Goal: Complete application form: Complete application form

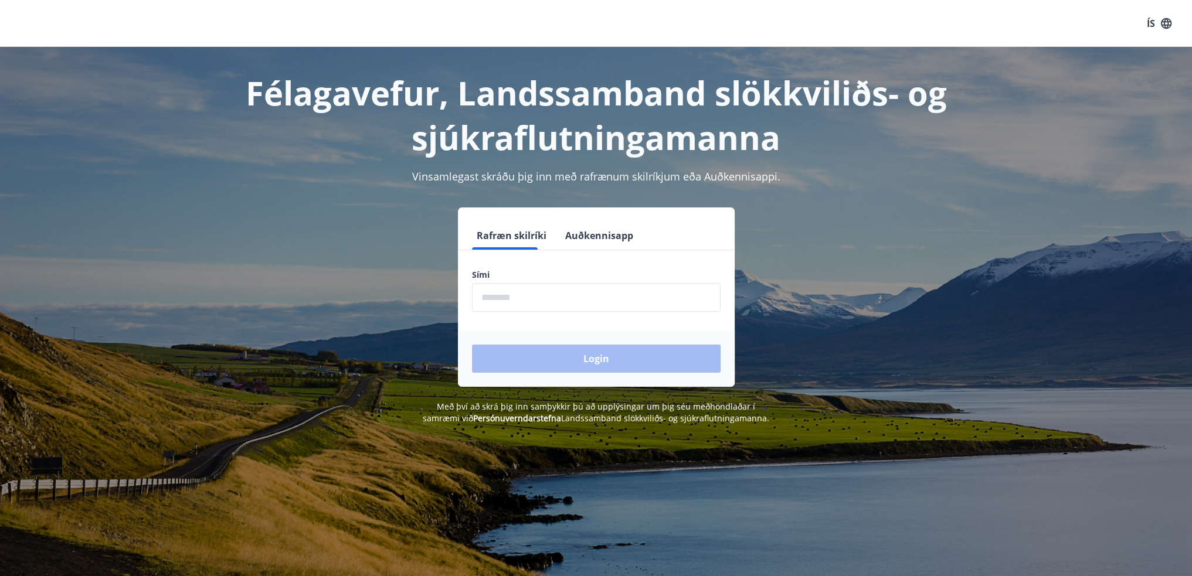
click at [592, 310] on input "phone" at bounding box center [596, 297] width 249 height 29
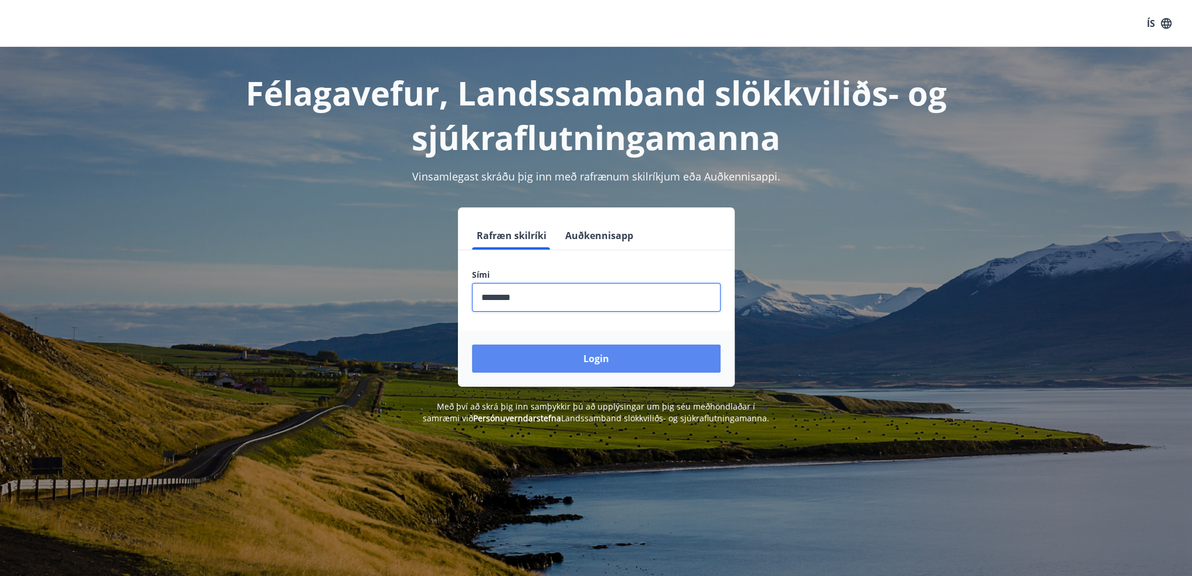
type input "********"
click at [643, 366] on button "Login" at bounding box center [596, 359] width 249 height 28
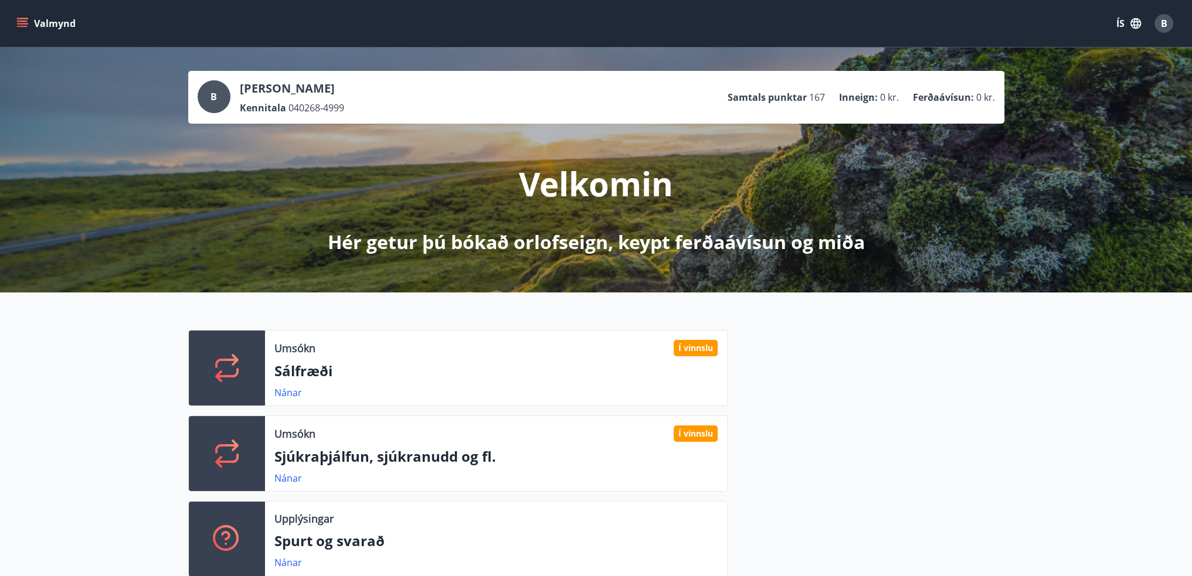
click at [30, 24] on button "Valmynd" at bounding box center [47, 23] width 66 height 21
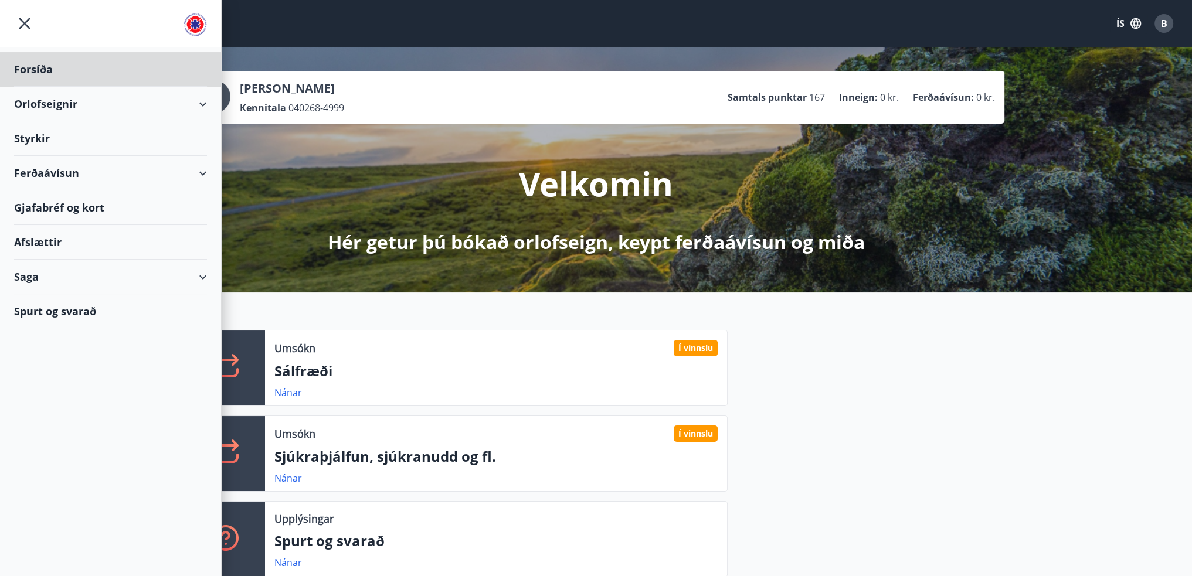
click at [59, 135] on div "Styrkir" at bounding box center [110, 138] width 193 height 35
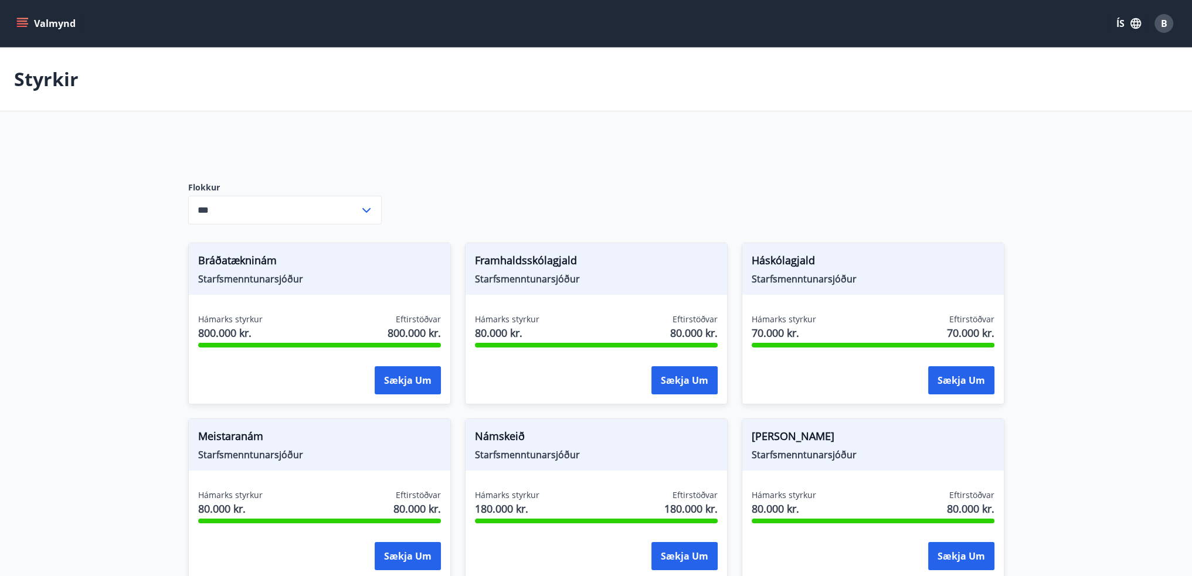
click at [346, 209] on input "***" at bounding box center [273, 210] width 171 height 29
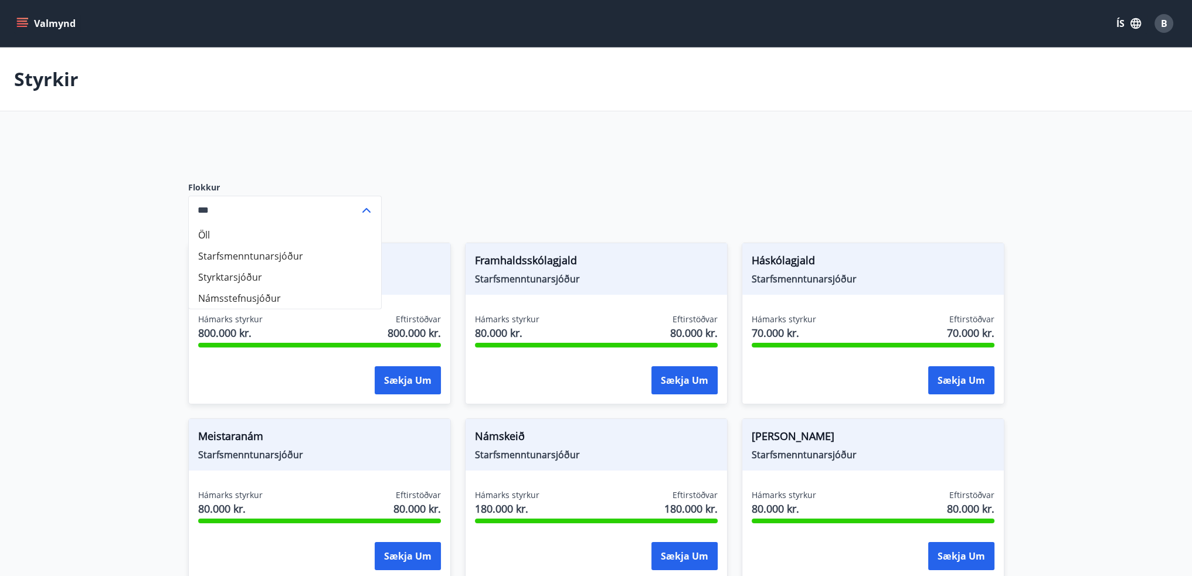
click at [274, 273] on li "Styrktarsjóður" at bounding box center [285, 277] width 192 height 21
type input "**********"
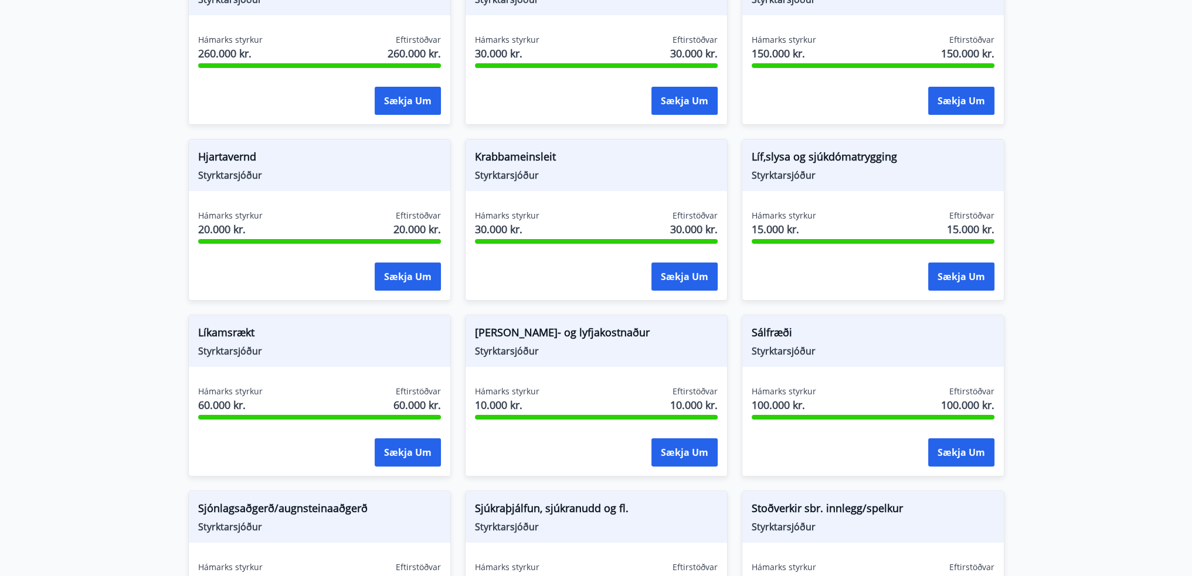
scroll to position [174, 0]
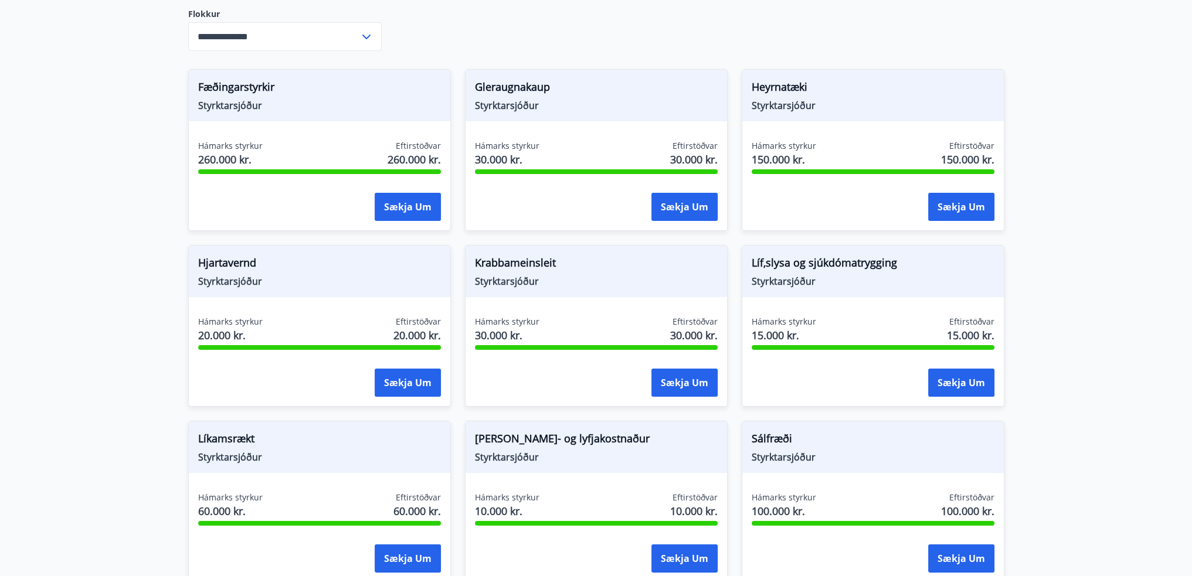
click at [556, 35] on div "**********" at bounding box center [596, 454] width 816 height 987
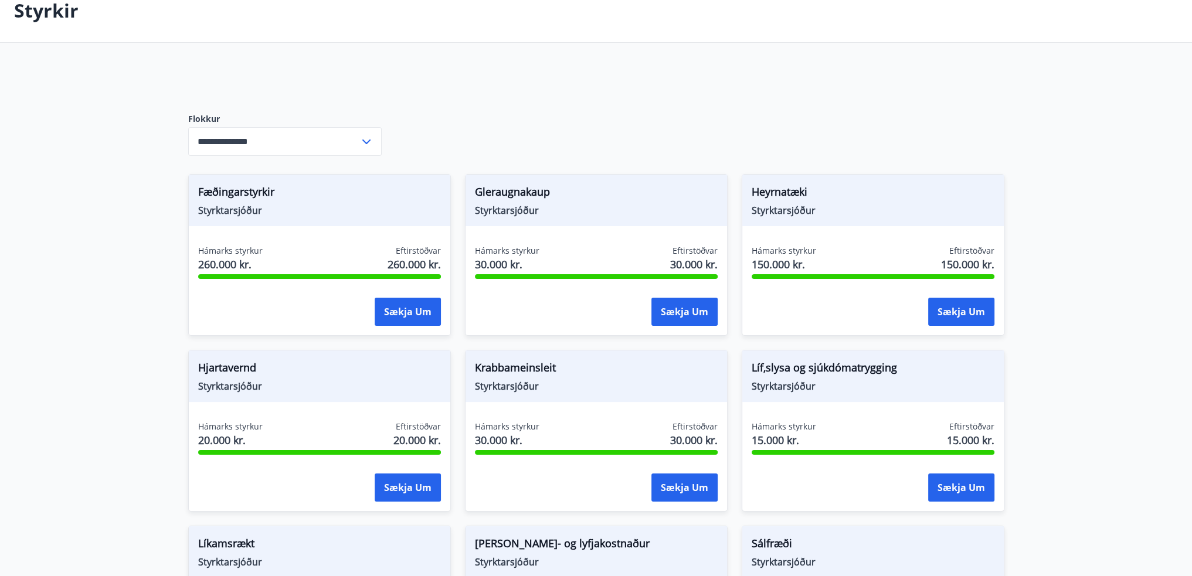
scroll to position [0, 0]
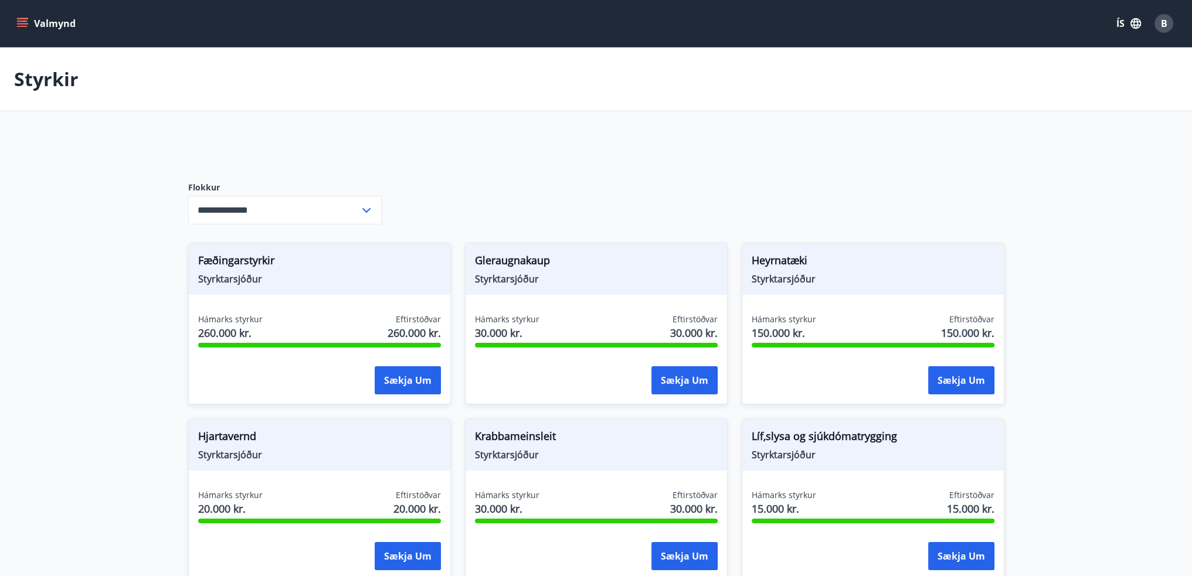
click at [25, 23] on icon "menu" at bounding box center [23, 23] width 13 height 1
click at [434, 135] on div at bounding box center [464, 149] width 553 height 28
click at [23, 23] on icon "menu" at bounding box center [22, 24] width 12 height 12
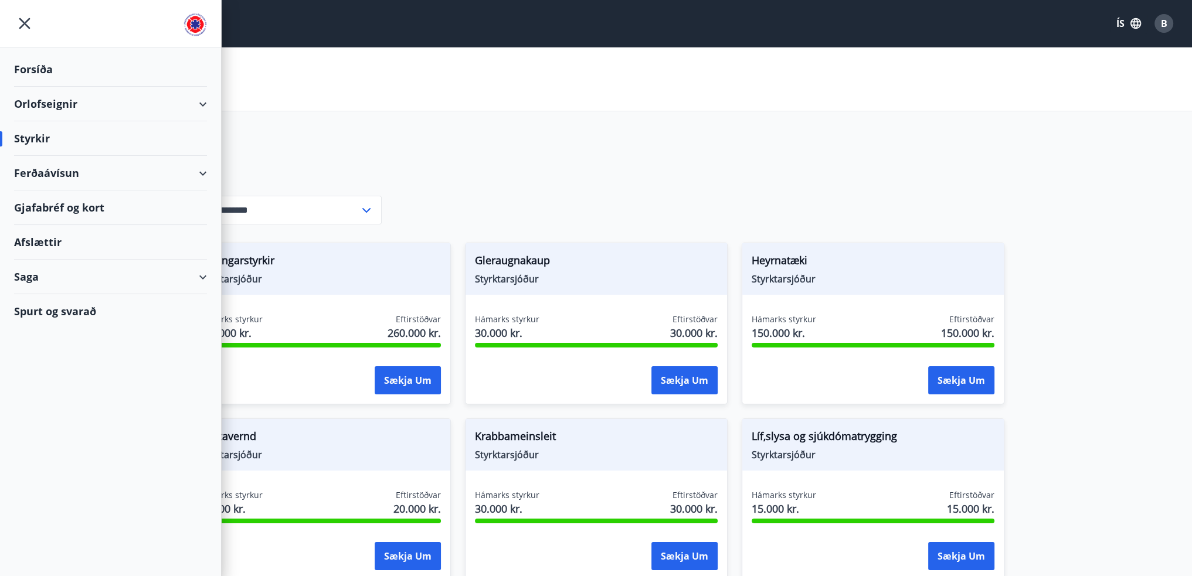
click at [200, 277] on div "Saga" at bounding box center [110, 277] width 193 height 35
click at [47, 70] on div "Forsíða" at bounding box center [110, 69] width 193 height 35
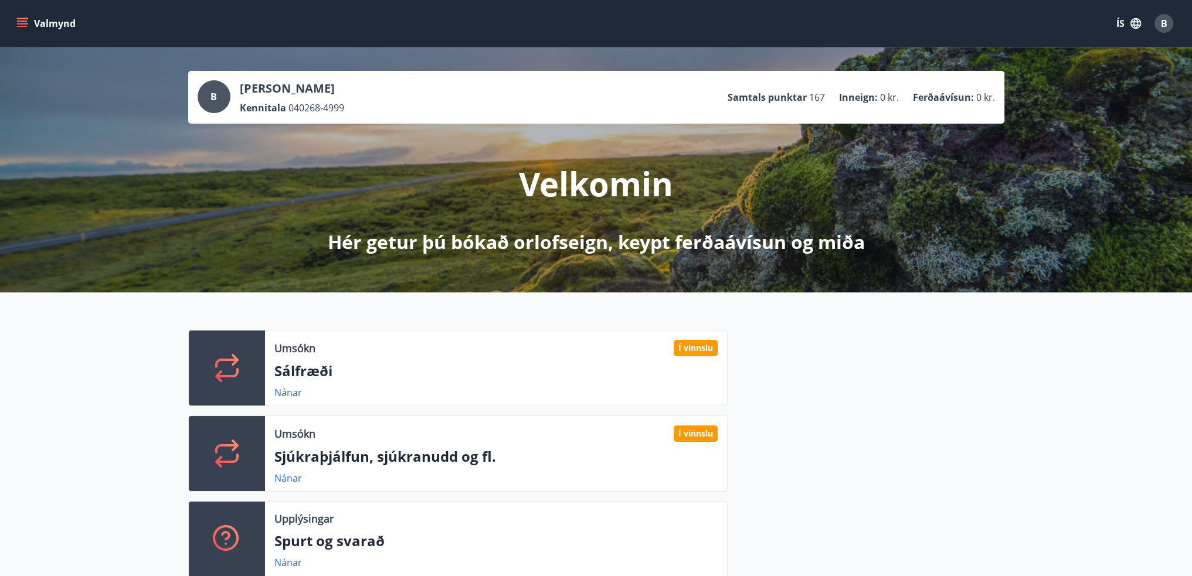
click at [19, 23] on icon "menu" at bounding box center [22, 24] width 12 height 12
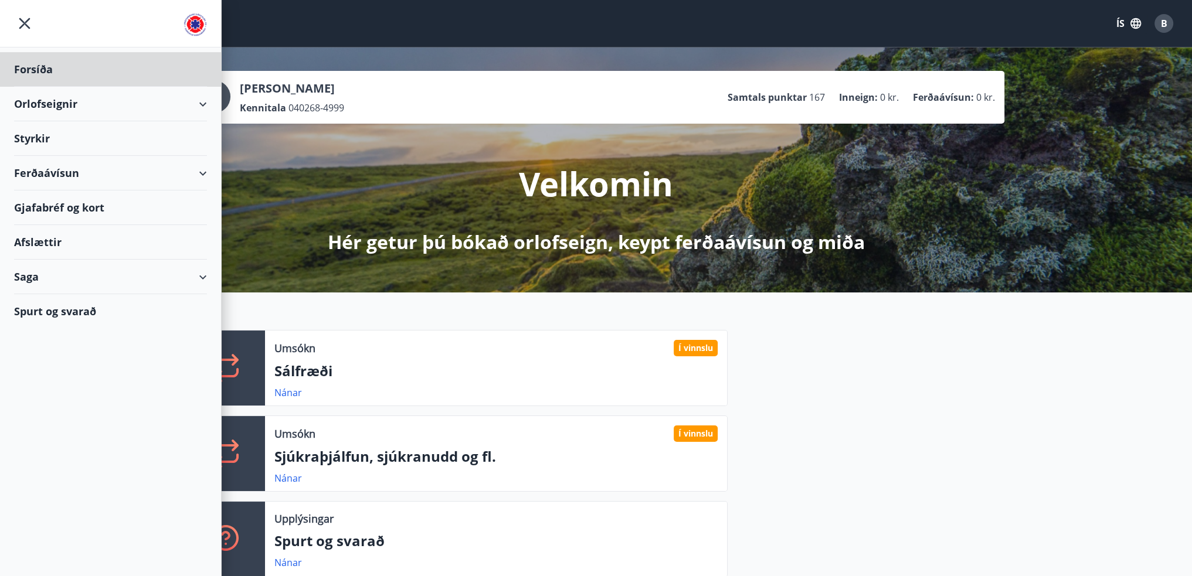
click at [57, 134] on div "Styrkir" at bounding box center [110, 138] width 193 height 35
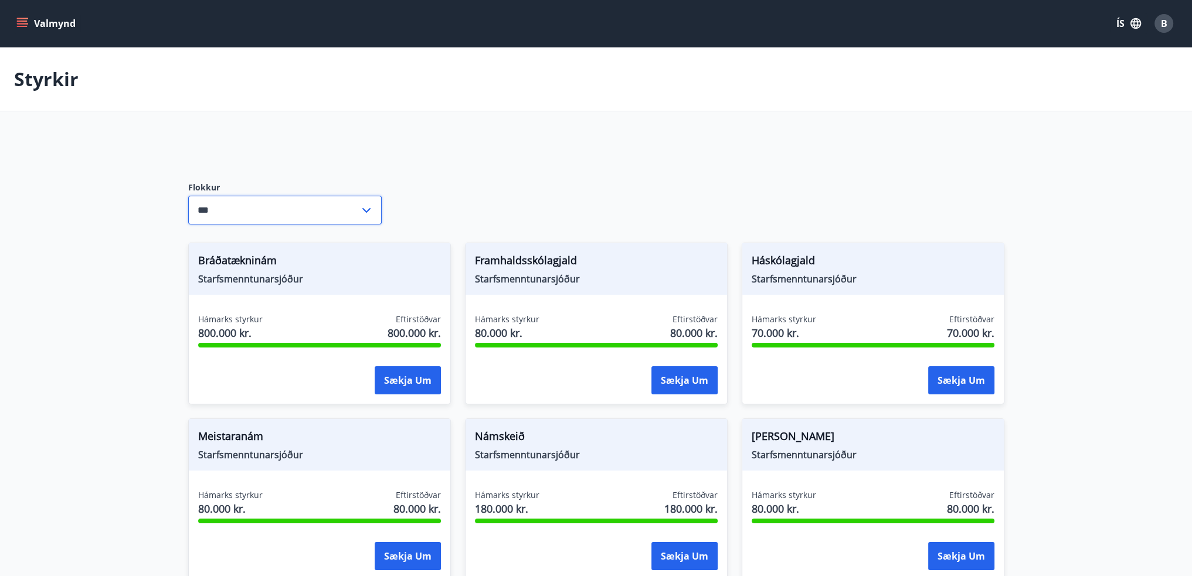
click at [268, 201] on input "***" at bounding box center [273, 210] width 171 height 29
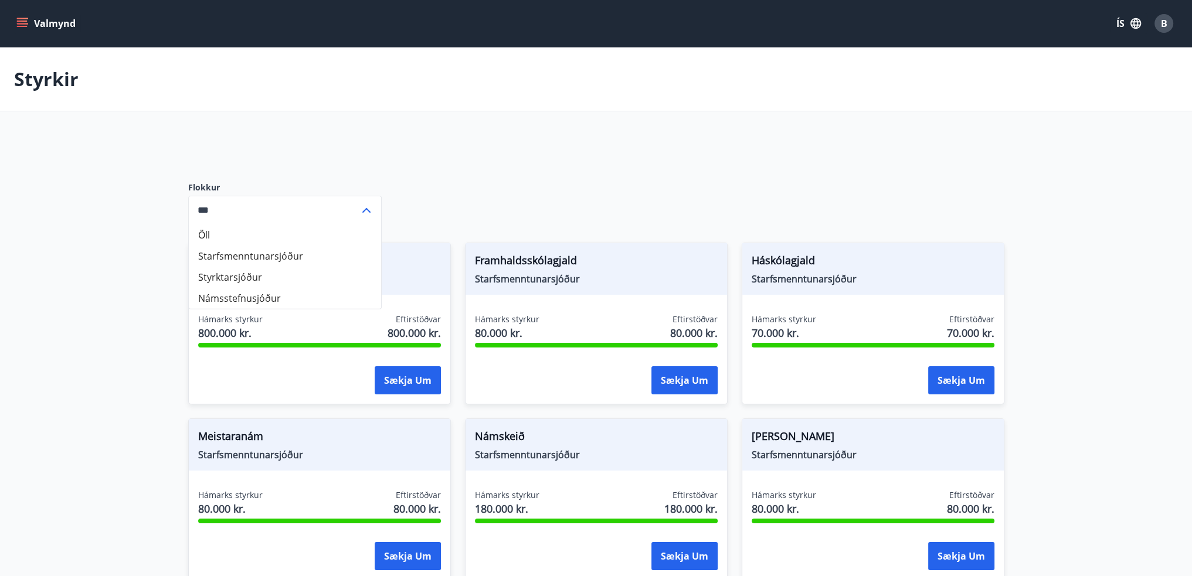
click at [243, 276] on li "Styrktarsjóður" at bounding box center [285, 277] width 192 height 21
type input "**********"
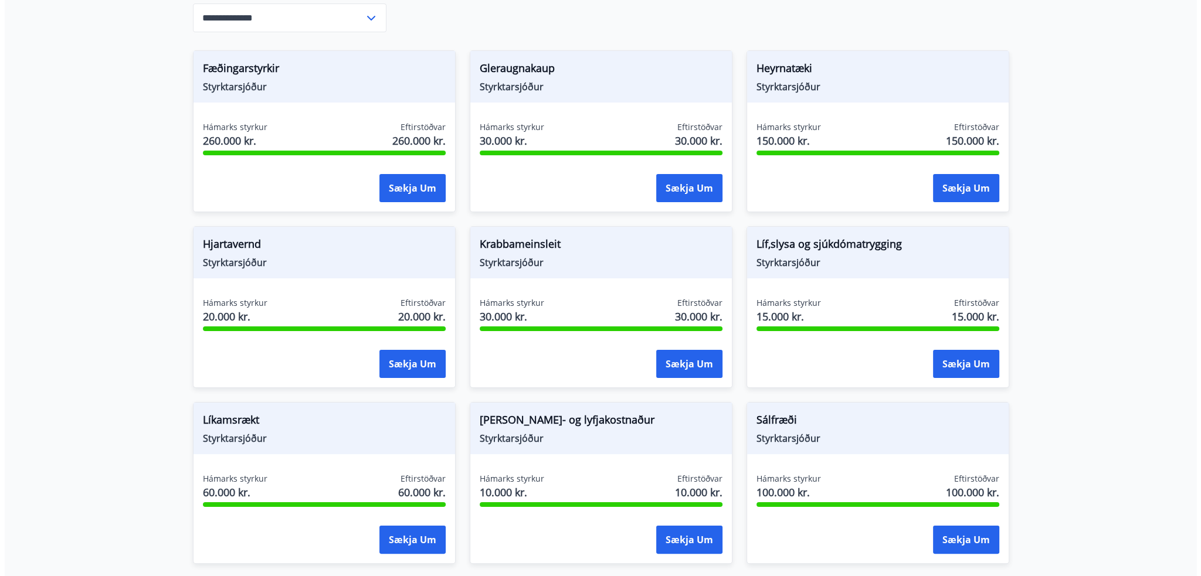
scroll to position [56, 0]
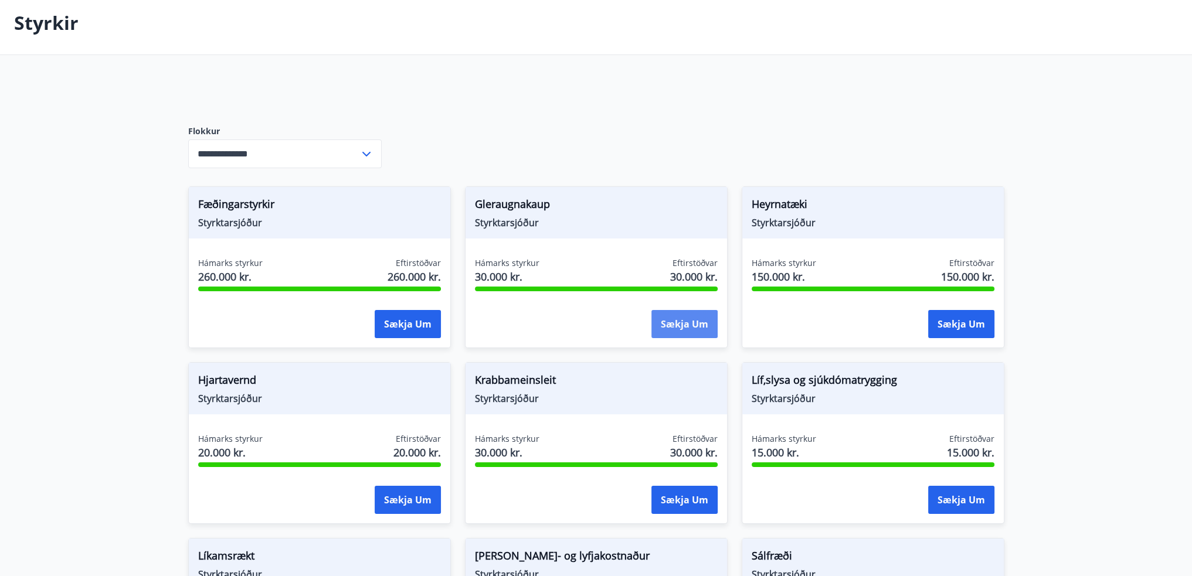
click at [673, 314] on button "Sækja um" at bounding box center [684, 324] width 66 height 28
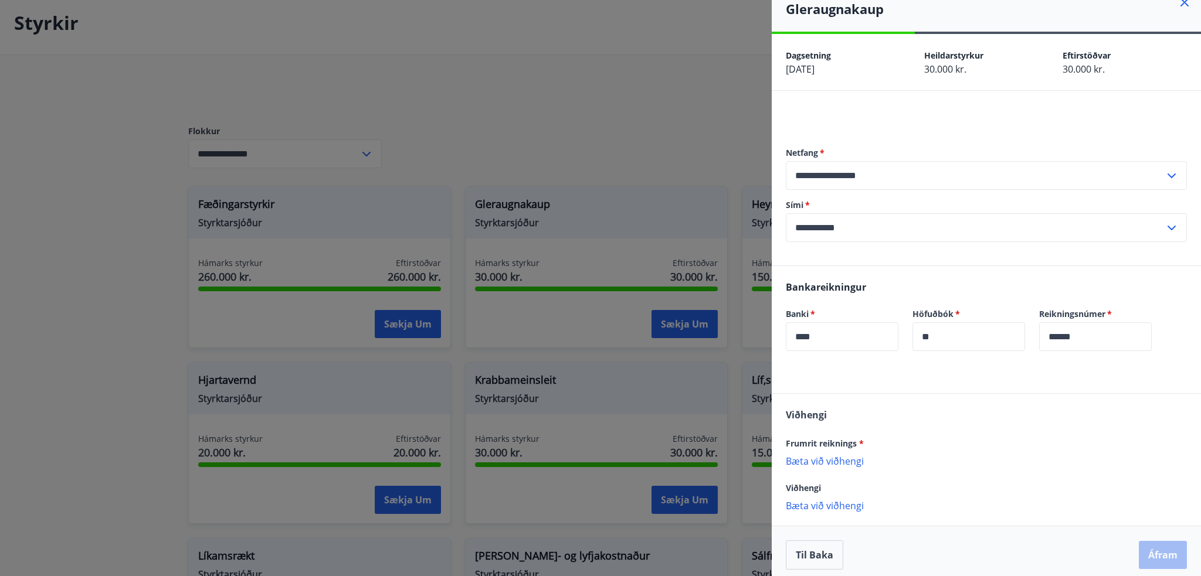
scroll to position [21, 0]
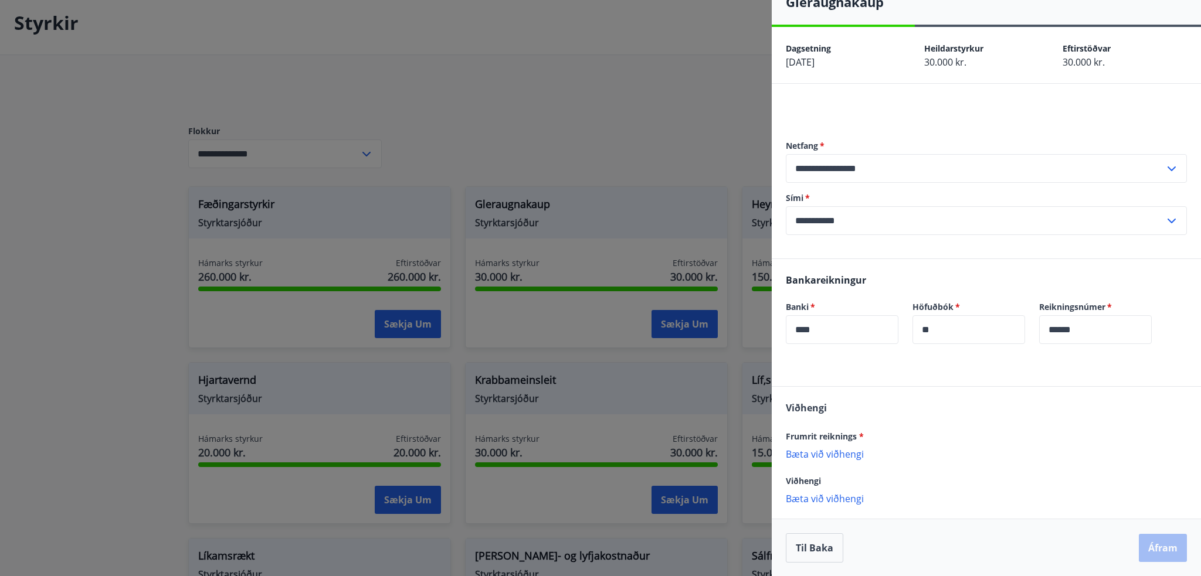
click at [844, 454] on p "Bæta við viðhengi" at bounding box center [986, 454] width 401 height 12
click at [1169, 455] on icon at bounding box center [1173, 459] width 12 height 13
click at [819, 450] on p "Bæta við viðhengi" at bounding box center [986, 454] width 401 height 12
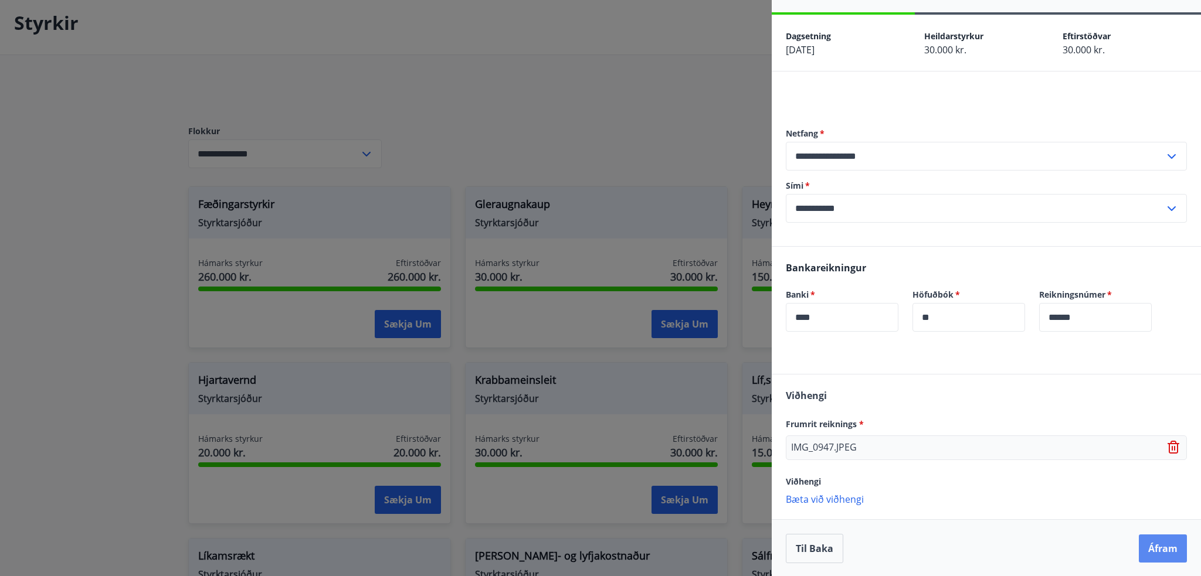
click at [1153, 551] on button "Áfram" at bounding box center [1163, 549] width 48 height 28
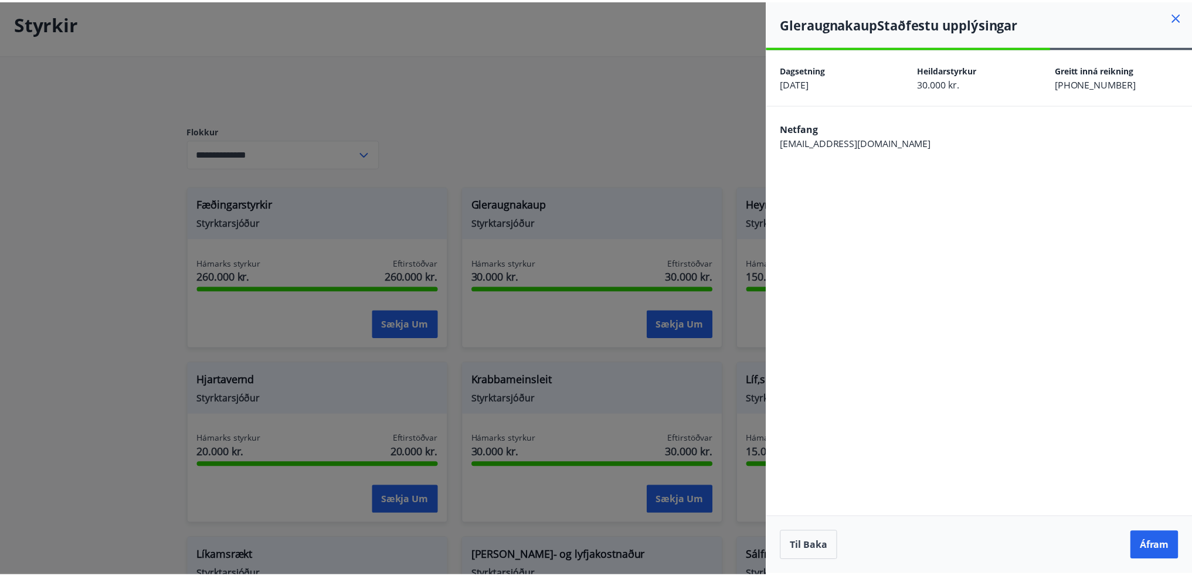
scroll to position [0, 0]
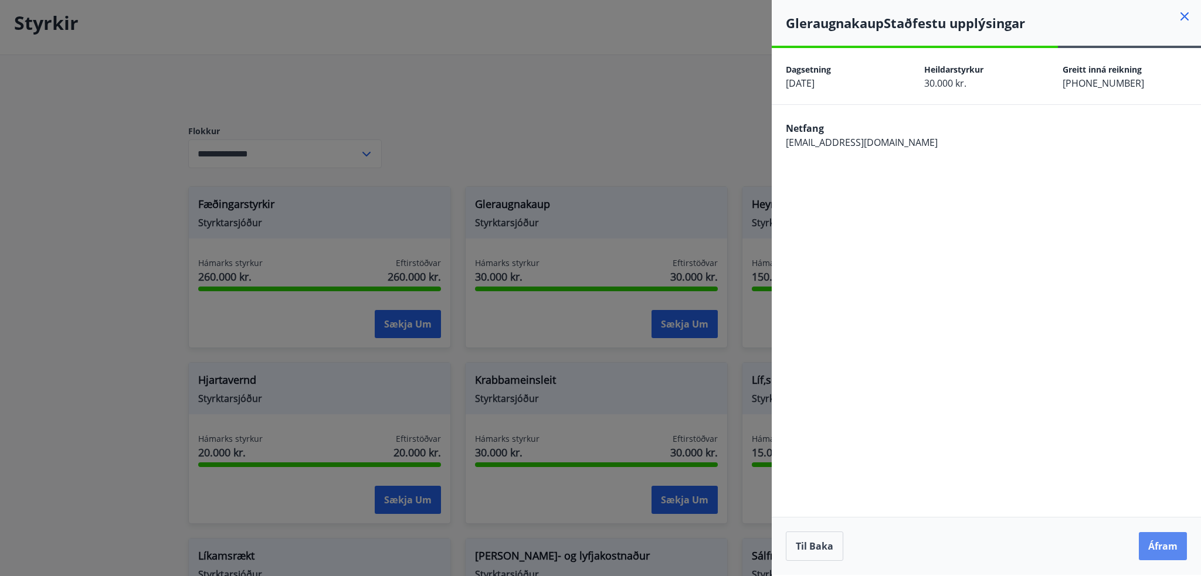
click at [1170, 541] on button "Áfram" at bounding box center [1163, 546] width 48 height 28
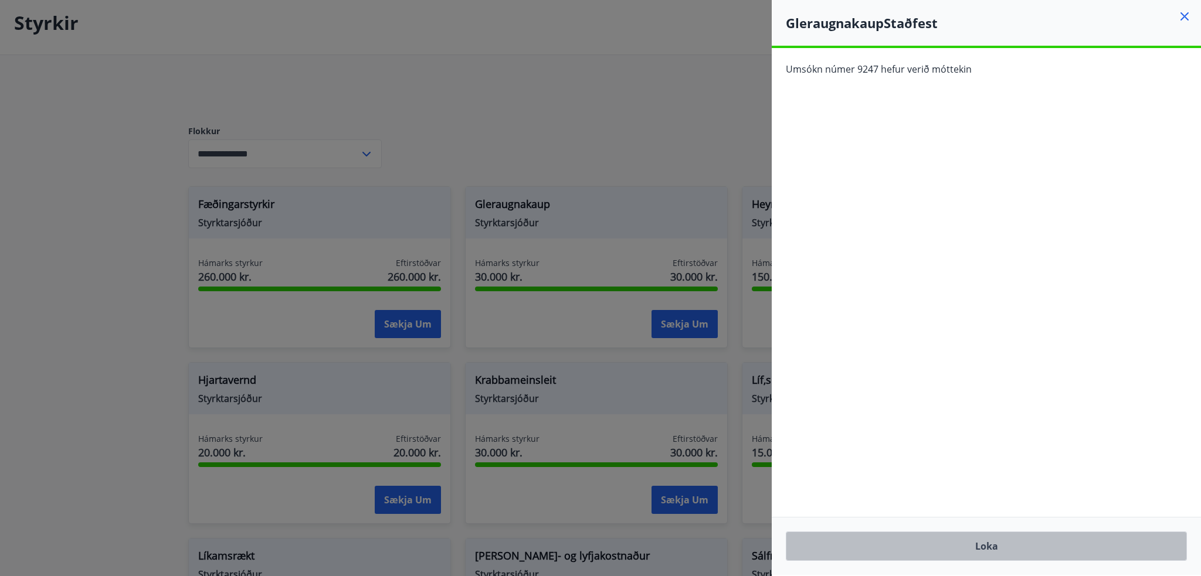
click at [985, 553] on button "Loka" at bounding box center [986, 546] width 401 height 29
